Goal: Entertainment & Leisure: Consume media (video, audio)

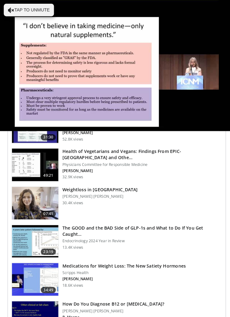
scroll to position [408, 0]
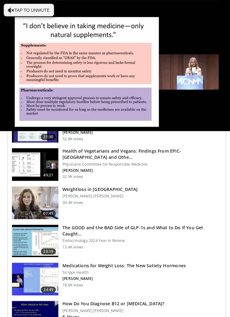
click at [105, 178] on div "Health of Vegetarians and Vegans: Findings From EPIC-[GEOGRAPHIC_DATA] and Othe…" at bounding box center [140, 162] width 157 height 33
click at [101, 184] on h3 "Weightloss in [GEOGRAPHIC_DATA]" at bounding box center [99, 187] width 74 height 6
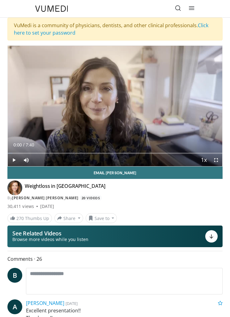
click at [45, 160] on div "Current Time 0:00 / Duration 7:40 Play Skip Backward Skip Forward Mute Loaded :…" at bounding box center [115, 160] width 215 height 12
